Goal: Task Accomplishment & Management: Manage account settings

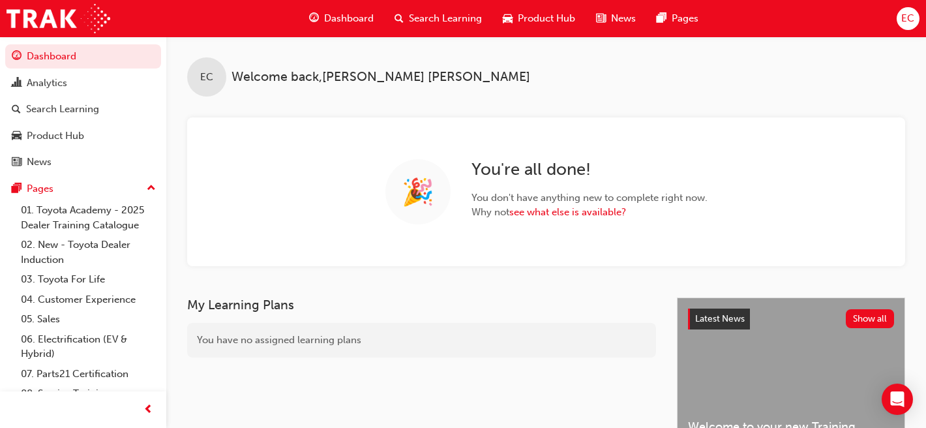
click at [424, 18] on span "Search Learning" at bounding box center [445, 18] width 73 height 15
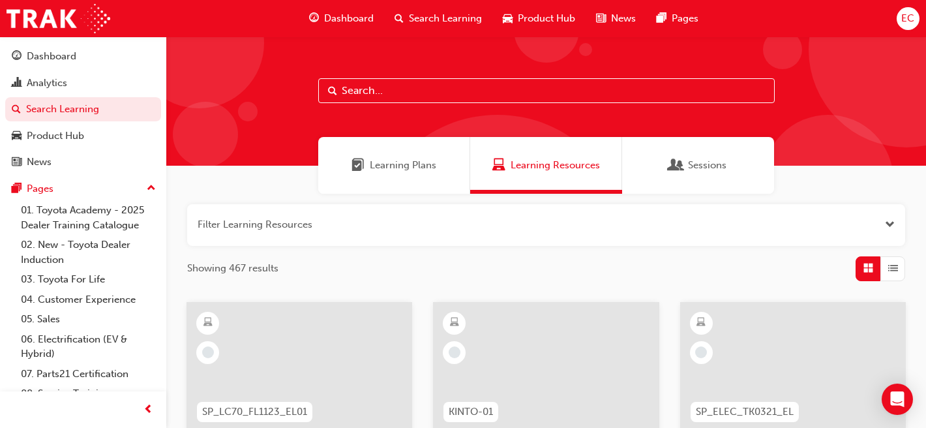
click at [380, 83] on input "text" at bounding box center [546, 90] width 456 height 25
type input "leading"
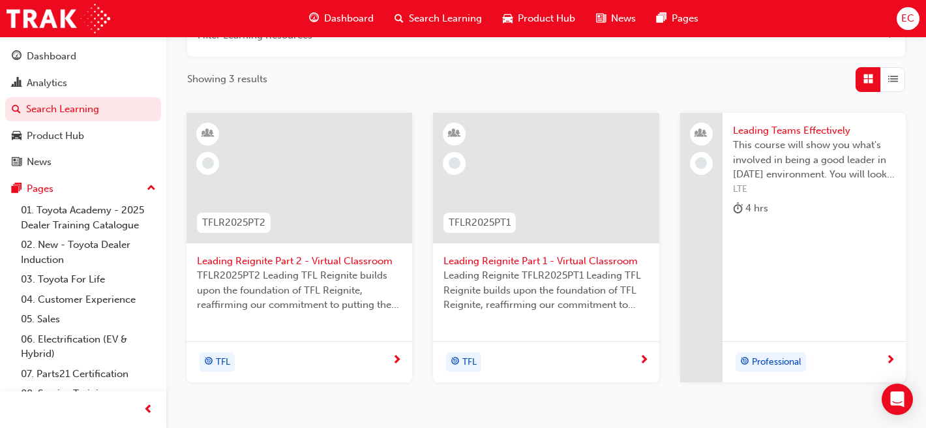
scroll to position [237, 0]
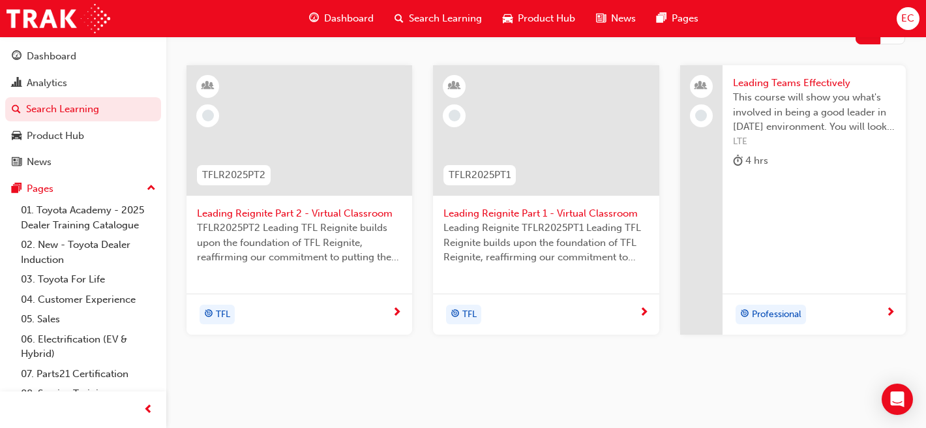
click at [339, 207] on span "Leading Reignite Part 2 - Virtual Classroom" at bounding box center [299, 213] width 205 height 15
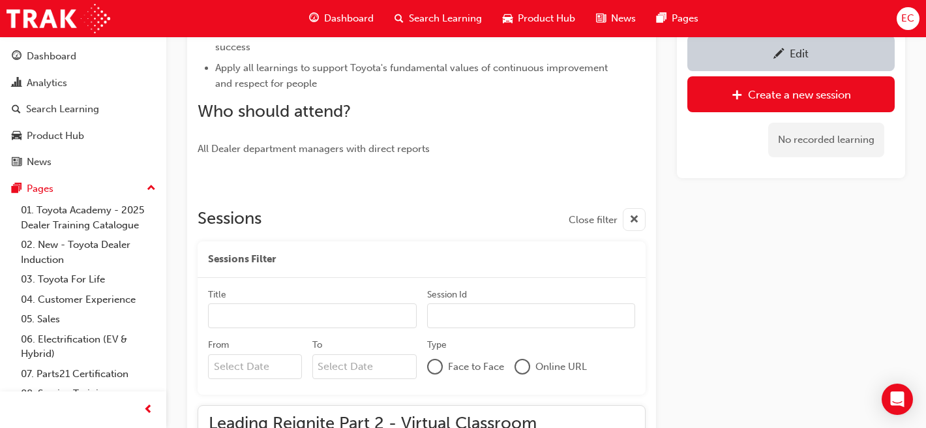
scroll to position [608, 0]
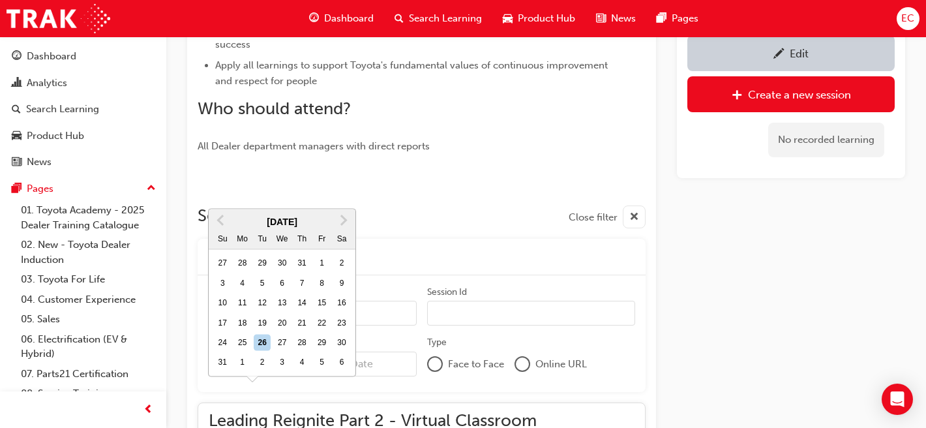
click at [242, 369] on input "From Previous Month Next Month [DATE] Su Mo Tu We Th Fr Sa 27 28 29 30 31 1 2 3…" at bounding box center [255, 363] width 94 height 25
click at [342, 213] on span "Next Month" at bounding box center [342, 220] width 0 height 15
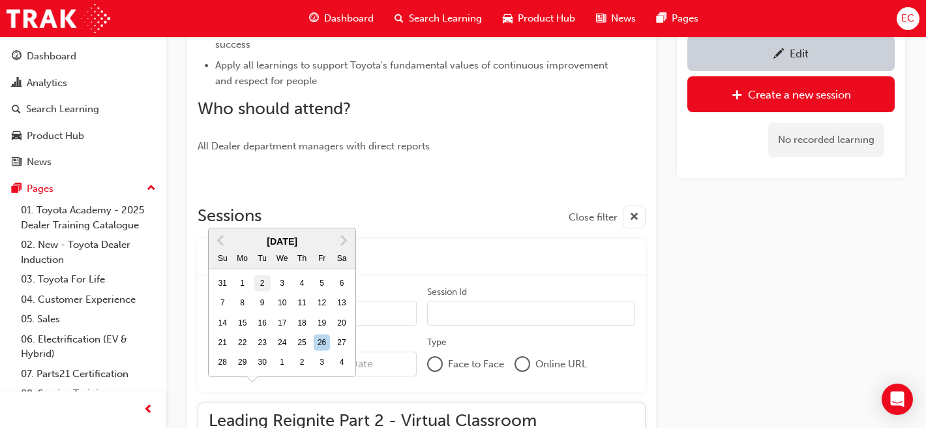
click at [259, 274] on div "2" at bounding box center [262, 282] width 17 height 17
click at [259, 351] on input "From [DATE] Previous Month Next Month [DATE] Su Mo Tu We Th Fr Sa 31 1 2 3 4 5 …" at bounding box center [255, 363] width 94 height 25
type input "[DATE]"
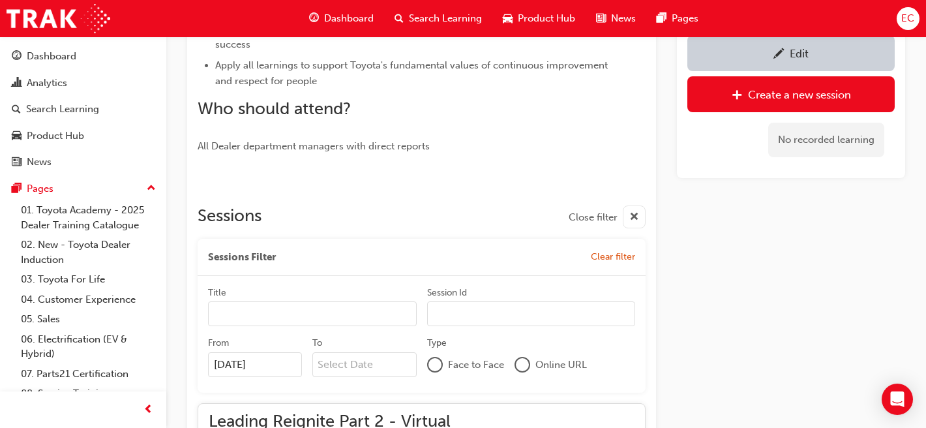
click at [349, 368] on input "To" at bounding box center [364, 364] width 104 height 25
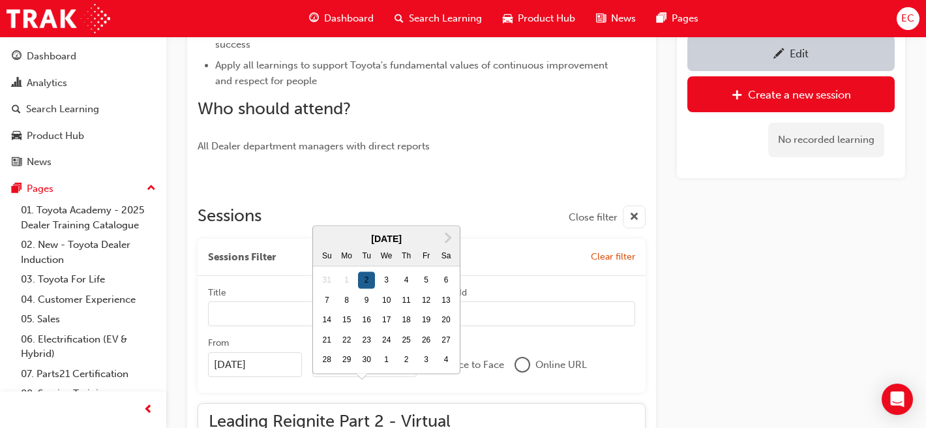
click at [364, 272] on div "2" at bounding box center [366, 280] width 17 height 17
click at [364, 352] on input "To Next Month [DATE] Su Mo Tu We Th Fr Sa 31 1 2 3 4 5 6 7 8 9 10 11 12 13 14 1…" at bounding box center [364, 364] width 104 height 25
type input "[DATE]"
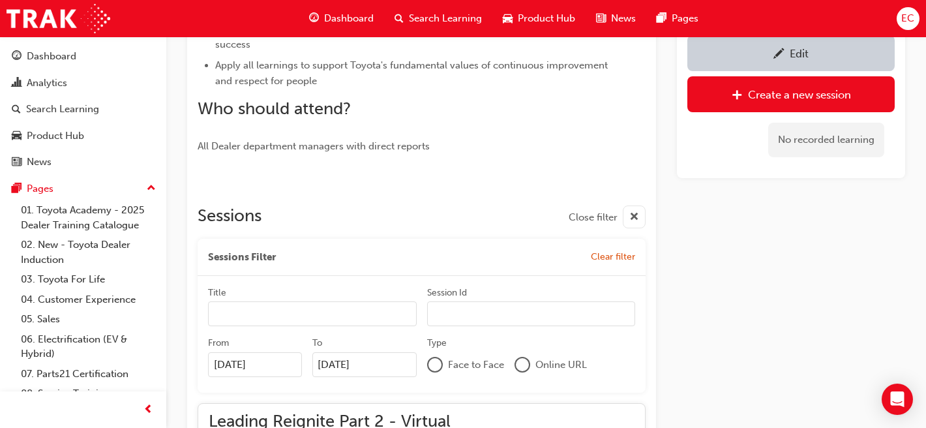
click at [525, 362] on div at bounding box center [522, 364] width 13 height 13
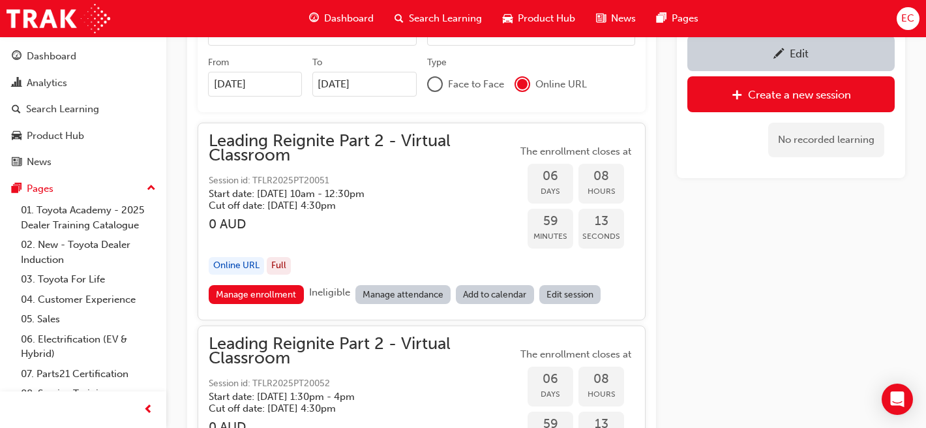
scroll to position [891, 0]
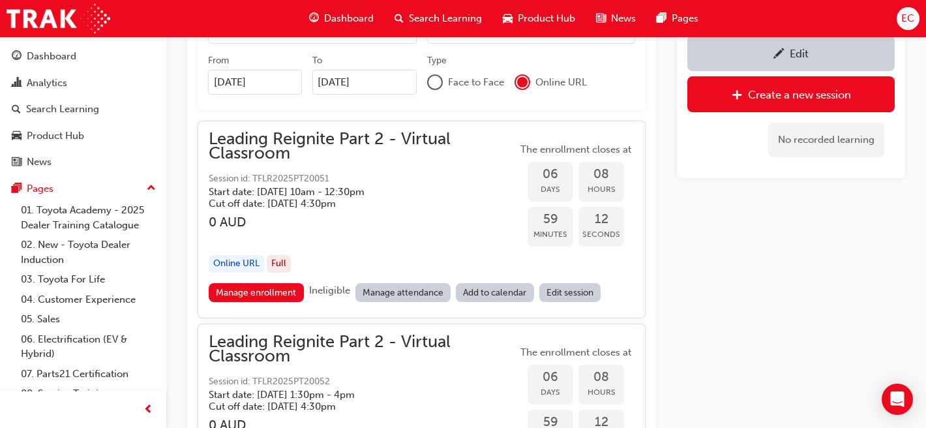
click at [377, 291] on link "Manage attendance" at bounding box center [403, 292] width 96 height 19
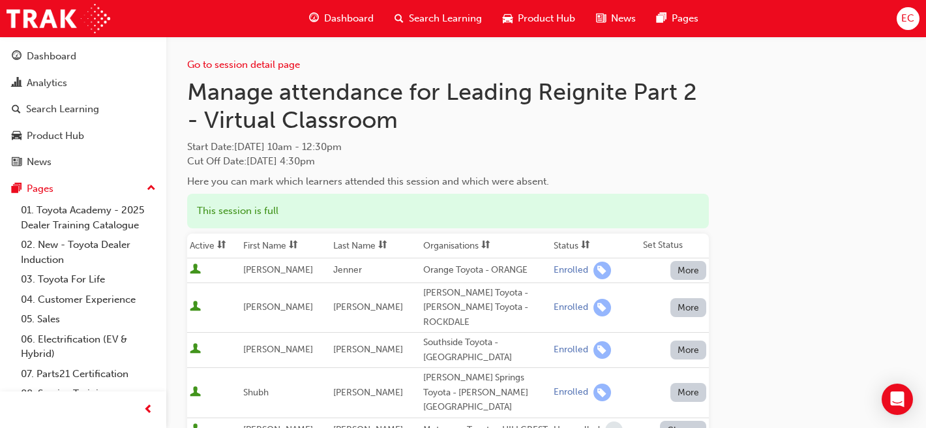
click at [285, 244] on th "First Name" at bounding box center [286, 245] width 90 height 25
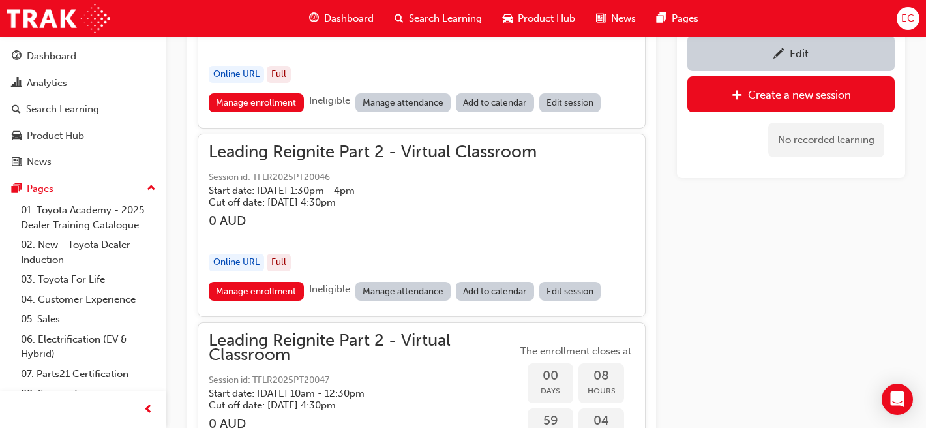
scroll to position [1078, 0]
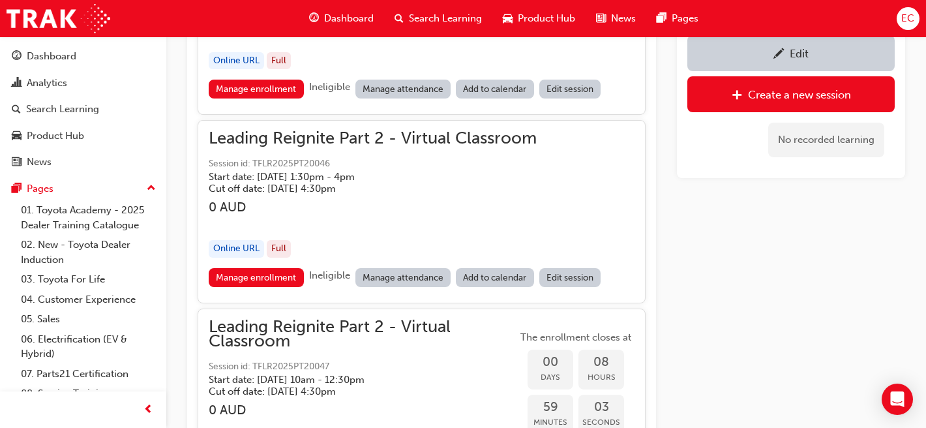
click at [399, 276] on link "Manage attendance" at bounding box center [403, 277] width 96 height 19
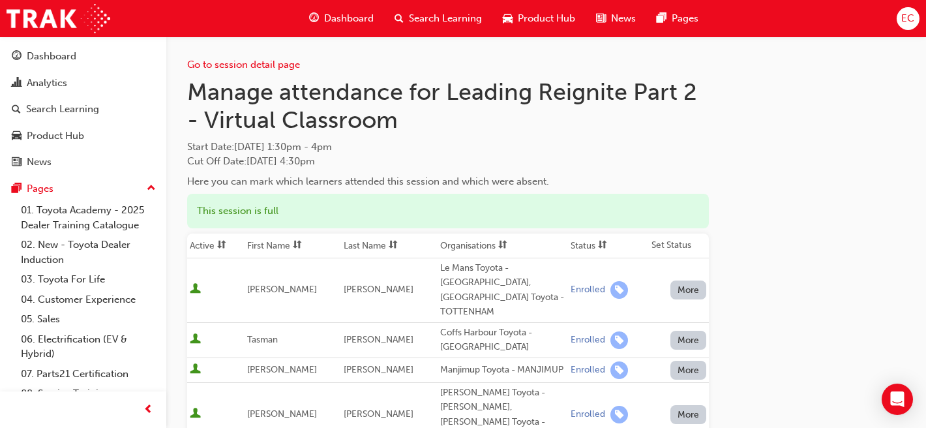
scroll to position [5, 0]
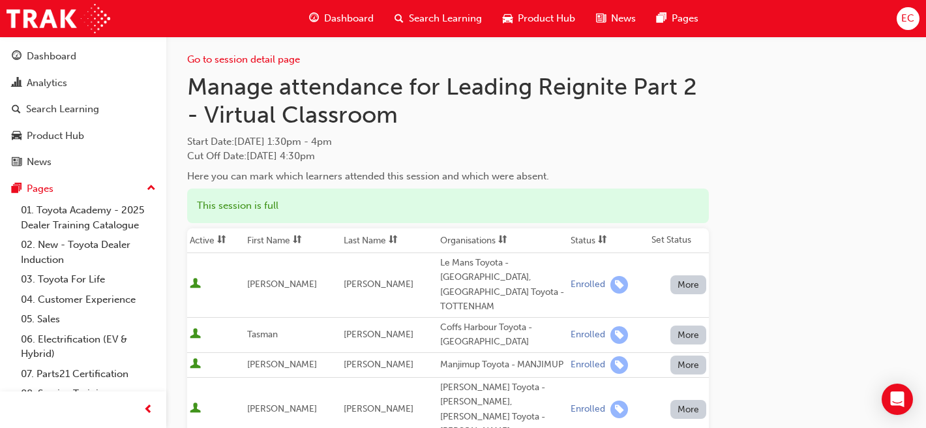
click at [271, 241] on th "First Name" at bounding box center [292, 240] width 96 height 25
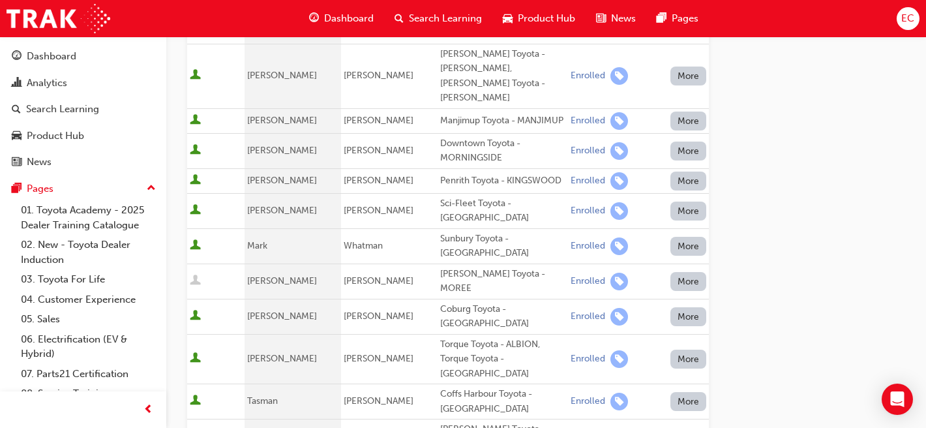
scroll to position [0, 0]
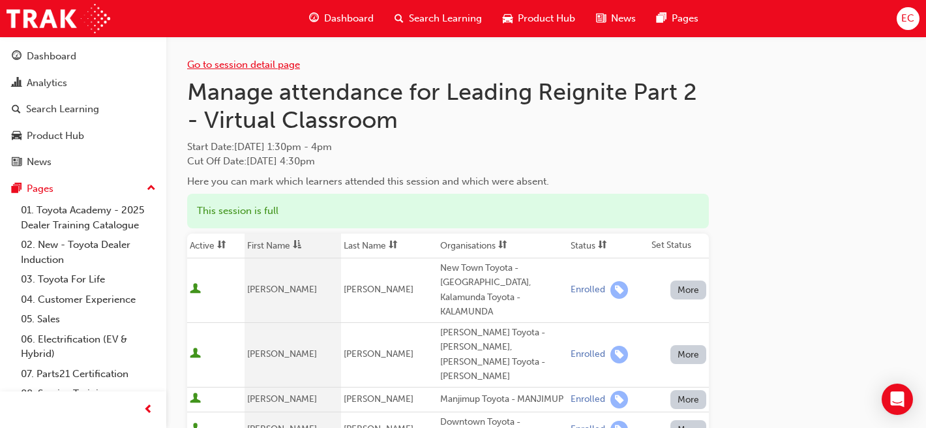
click at [228, 61] on link "Go to session detail page" at bounding box center [243, 65] width 113 height 12
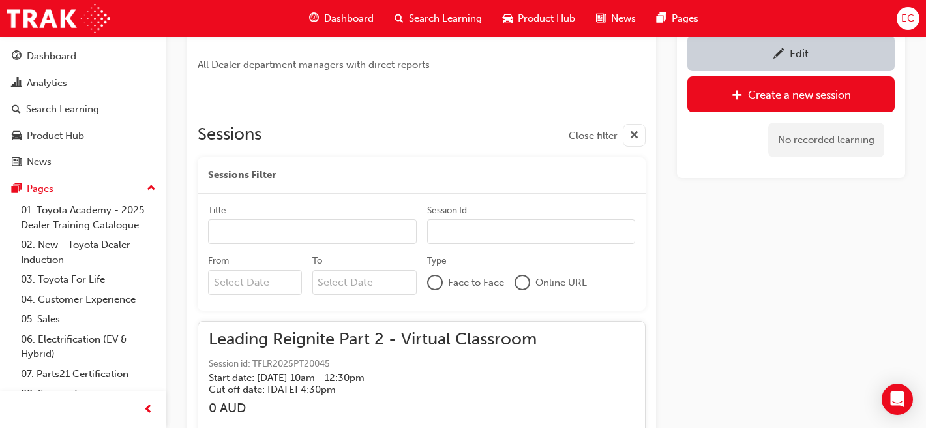
scroll to position [692, 0]
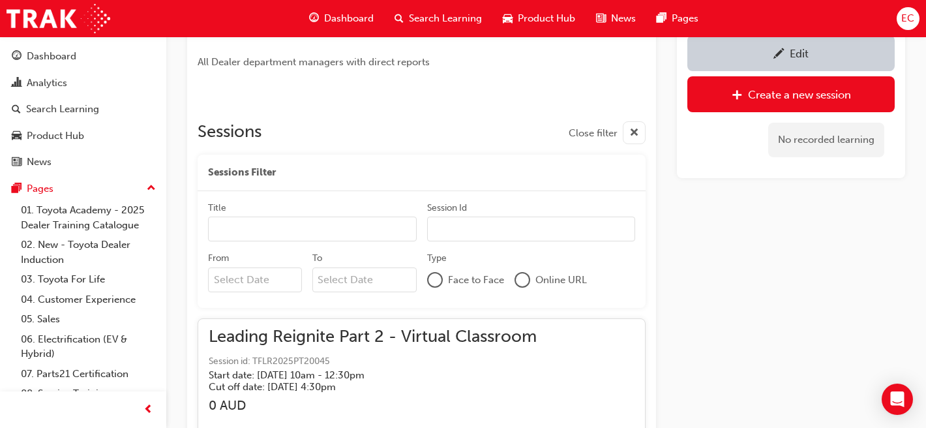
click at [250, 283] on input "From" at bounding box center [255, 279] width 94 height 25
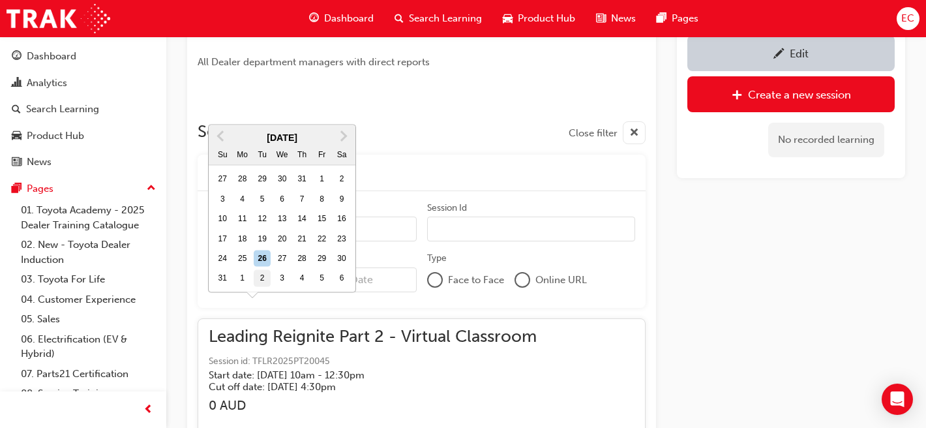
click at [258, 270] on div "2" at bounding box center [262, 278] width 17 height 17
click at [258, 267] on input "From Previous Month Next Month [DATE] Su Mo Tu We Th Fr Sa 27 28 29 30 31 1 2 3…" at bounding box center [255, 279] width 94 height 25
type input "[DATE]"
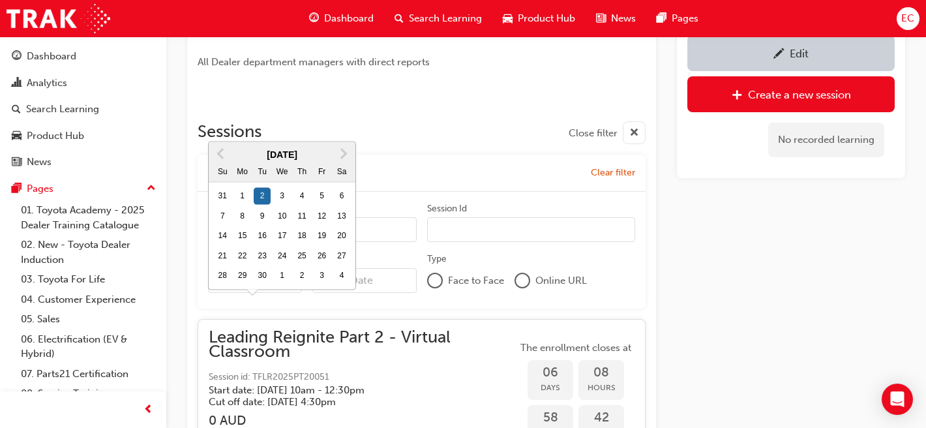
click at [323, 276] on input "To" at bounding box center [364, 280] width 104 height 25
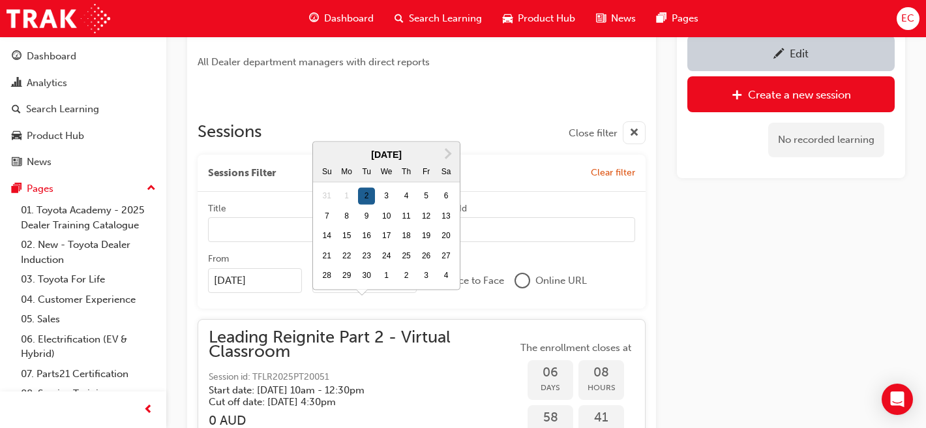
click at [368, 188] on div "2" at bounding box center [366, 196] width 17 height 17
click at [368, 268] on input "To Next Month [DATE] Su Mo Tu We Th Fr Sa 31 1 2 3 4 5 6 7 8 9 10 11 12 13 14 1…" at bounding box center [364, 280] width 104 height 25
type input "[DATE]"
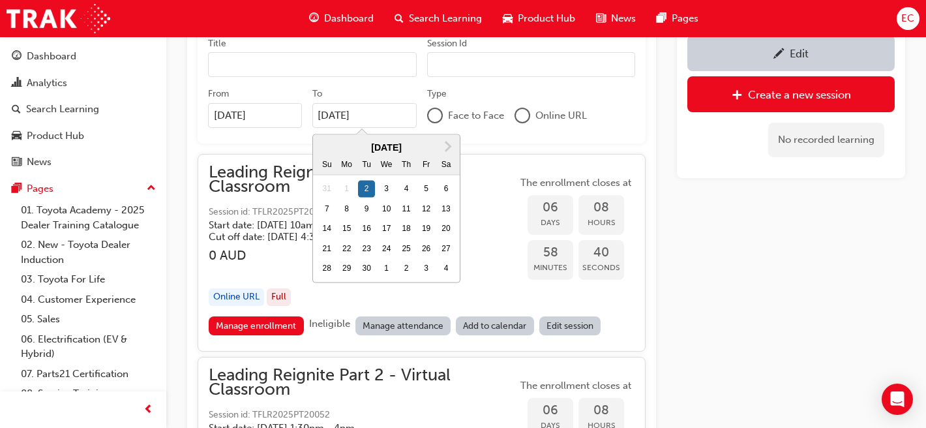
scroll to position [859, 0]
click at [389, 325] on link "Manage attendance" at bounding box center [403, 324] width 96 height 19
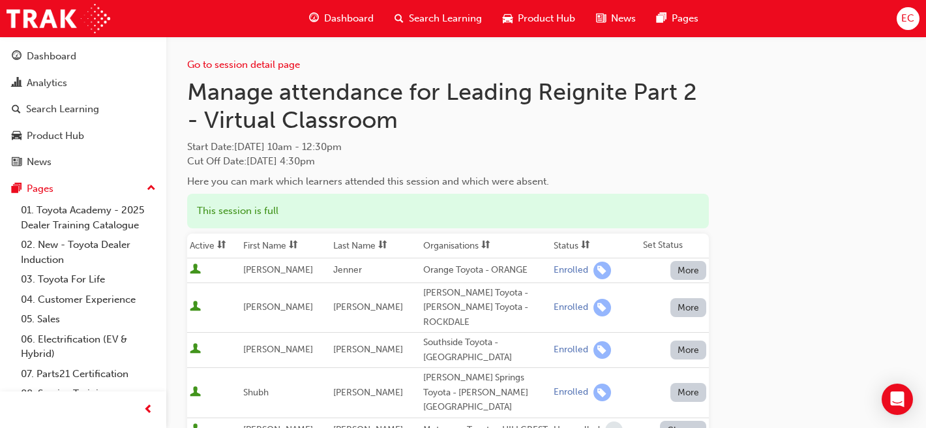
click at [276, 239] on th "First Name" at bounding box center [286, 245] width 90 height 25
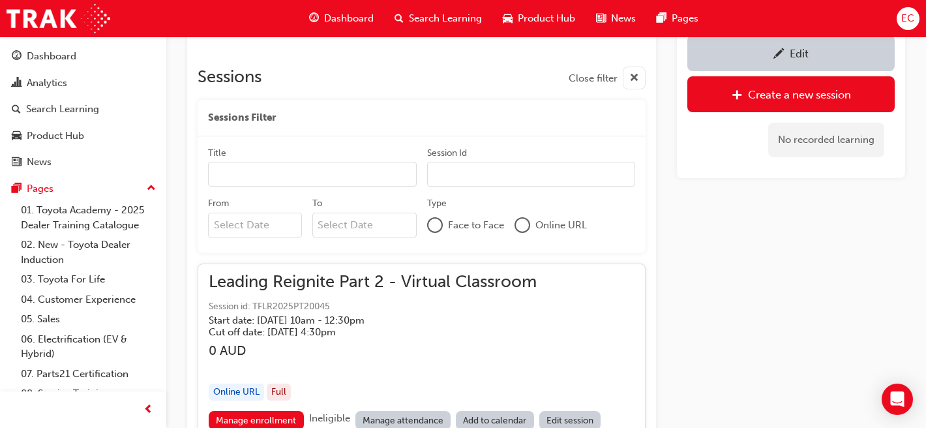
scroll to position [746, 0]
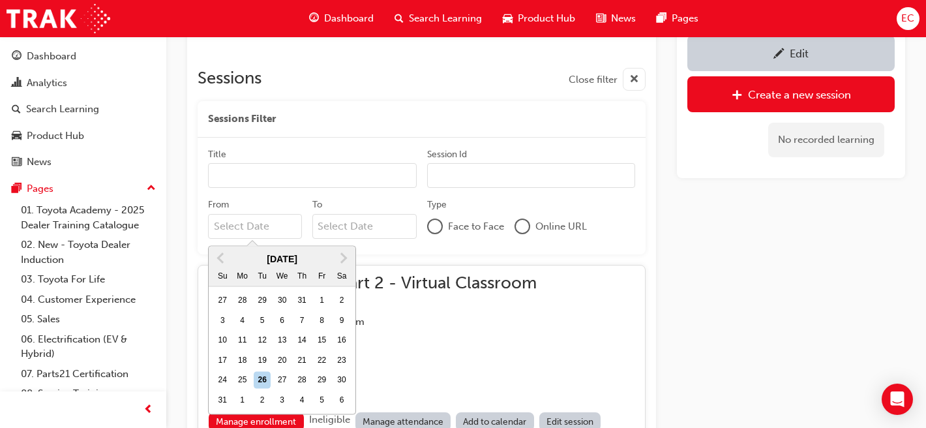
click at [258, 228] on input "From Previous Month Next Month [DATE] Su Mo Tu We Th Fr Sa 27 28 29 30 31 1 2 3…" at bounding box center [255, 226] width 94 height 25
click at [342, 254] on span "Next Month" at bounding box center [342, 257] width 0 height 15
click at [259, 295] on div "2" at bounding box center [262, 300] width 17 height 17
click at [259, 239] on input "From [DATE] Previous Month Next Month [DATE] Su Mo Tu We Th Fr Sa 31 1 2 3 4 5 …" at bounding box center [255, 226] width 94 height 25
type input "[DATE]"
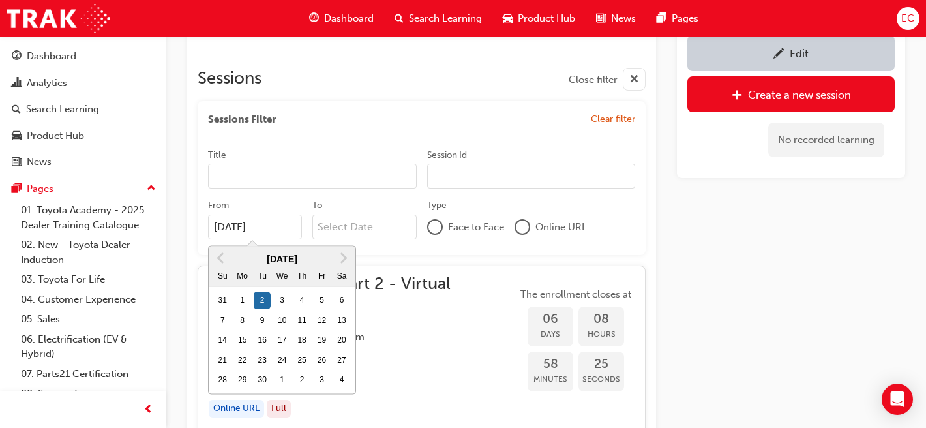
click at [344, 233] on input "To" at bounding box center [364, 226] width 104 height 25
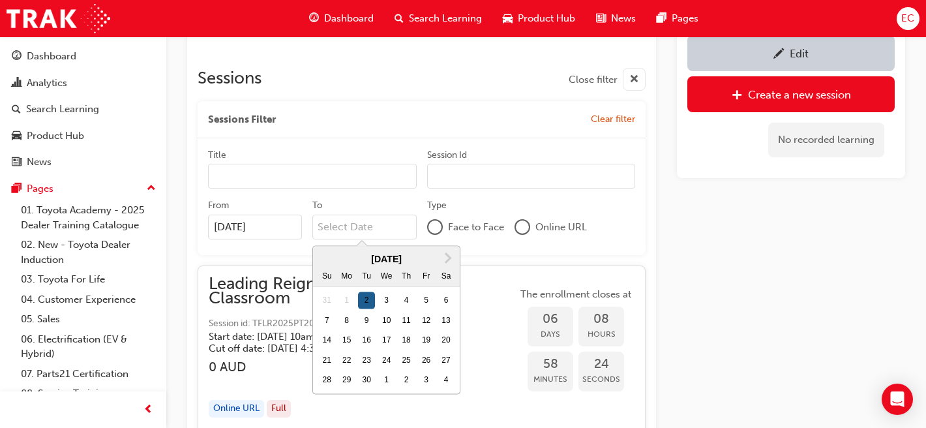
click at [366, 299] on div "2" at bounding box center [366, 300] width 17 height 17
click at [366, 239] on input "To Next Month [DATE] Su Mo Tu We Th Fr Sa 31 1 2 3 4 5 6 7 8 9 10 11 12 13 14 1…" at bounding box center [364, 226] width 104 height 25
type input "[DATE]"
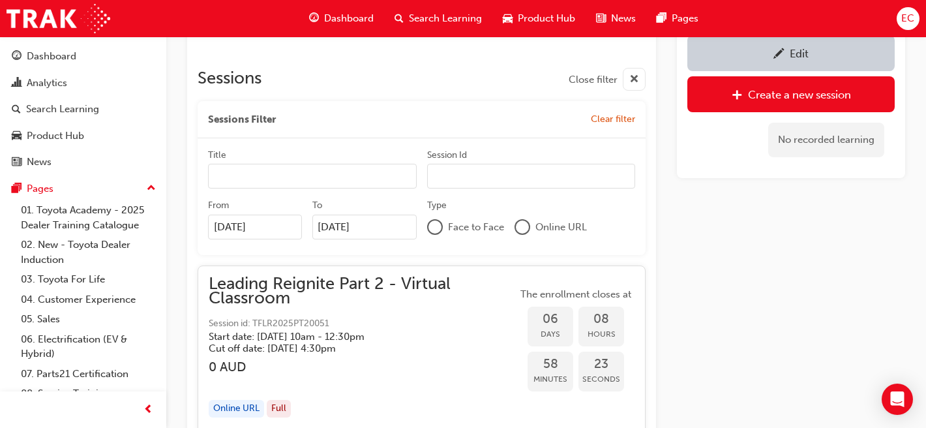
click at [692, 297] on div "Edit Create a new session No recorded learning" at bounding box center [791, 36] width 228 height 1329
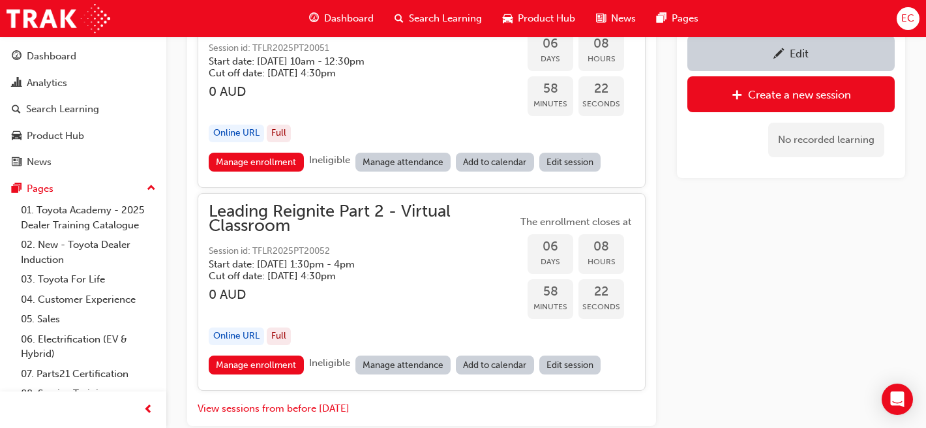
scroll to position [1022, 0]
click at [384, 361] on link "Manage attendance" at bounding box center [403, 364] width 96 height 19
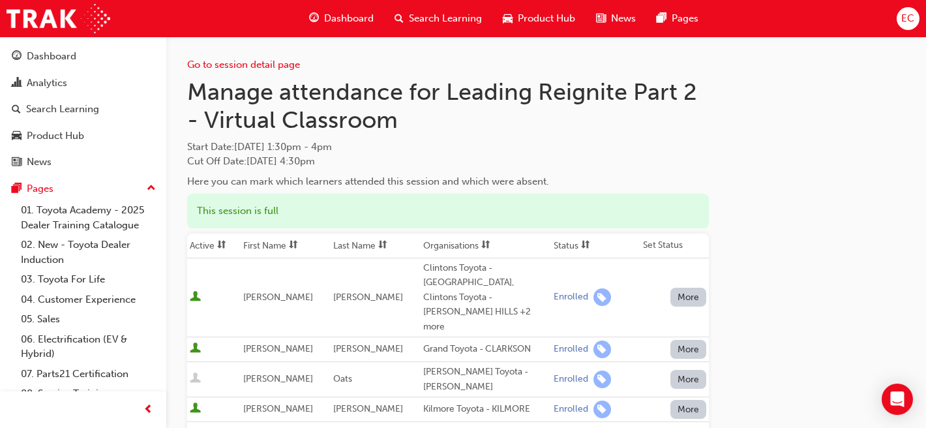
click at [276, 246] on th "First Name" at bounding box center [286, 245] width 90 height 25
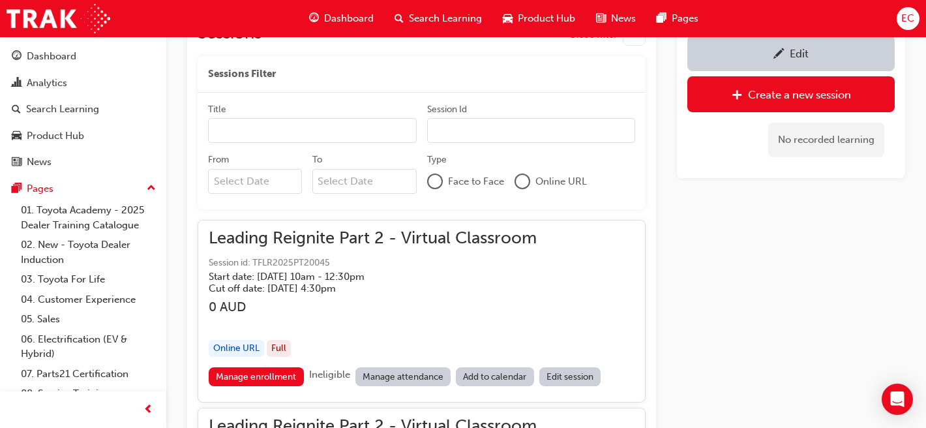
scroll to position [881, 0]
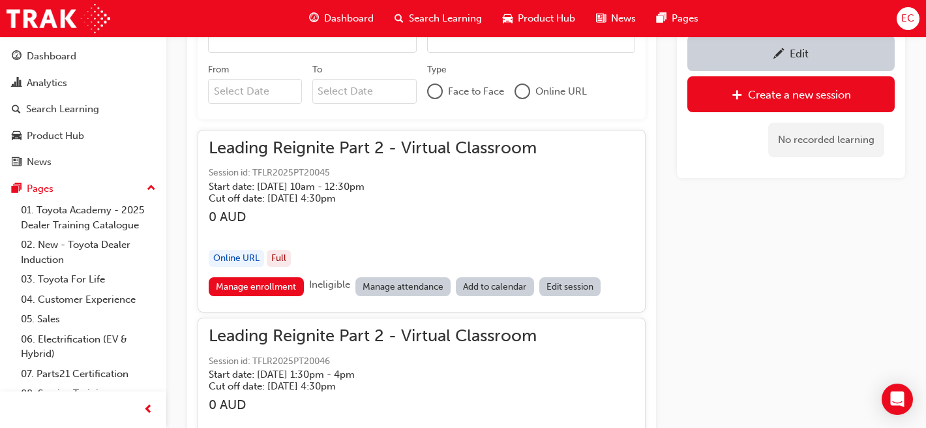
click at [410, 284] on link "Manage attendance" at bounding box center [403, 286] width 96 height 19
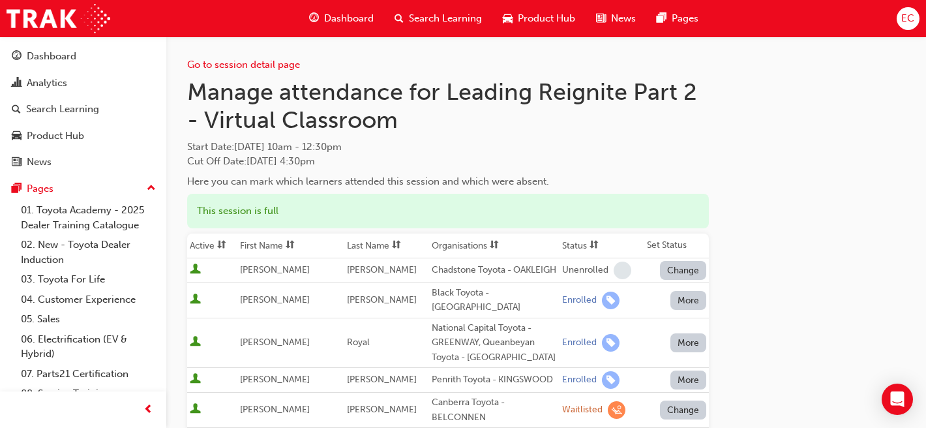
click at [295, 244] on span "sorting-icon" at bounding box center [290, 245] width 9 height 11
